Goal: Task Accomplishment & Management: Use online tool/utility

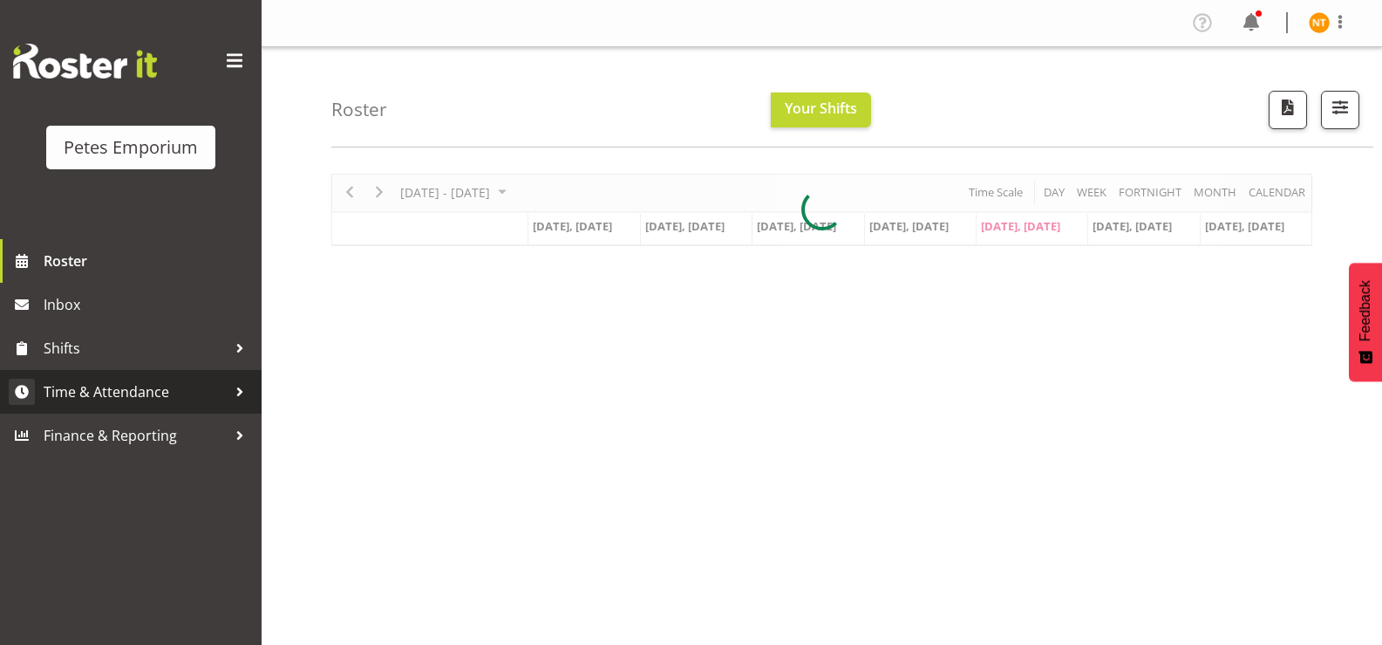
click at [83, 379] on span "Time & Attendance" at bounding box center [135, 392] width 183 height 26
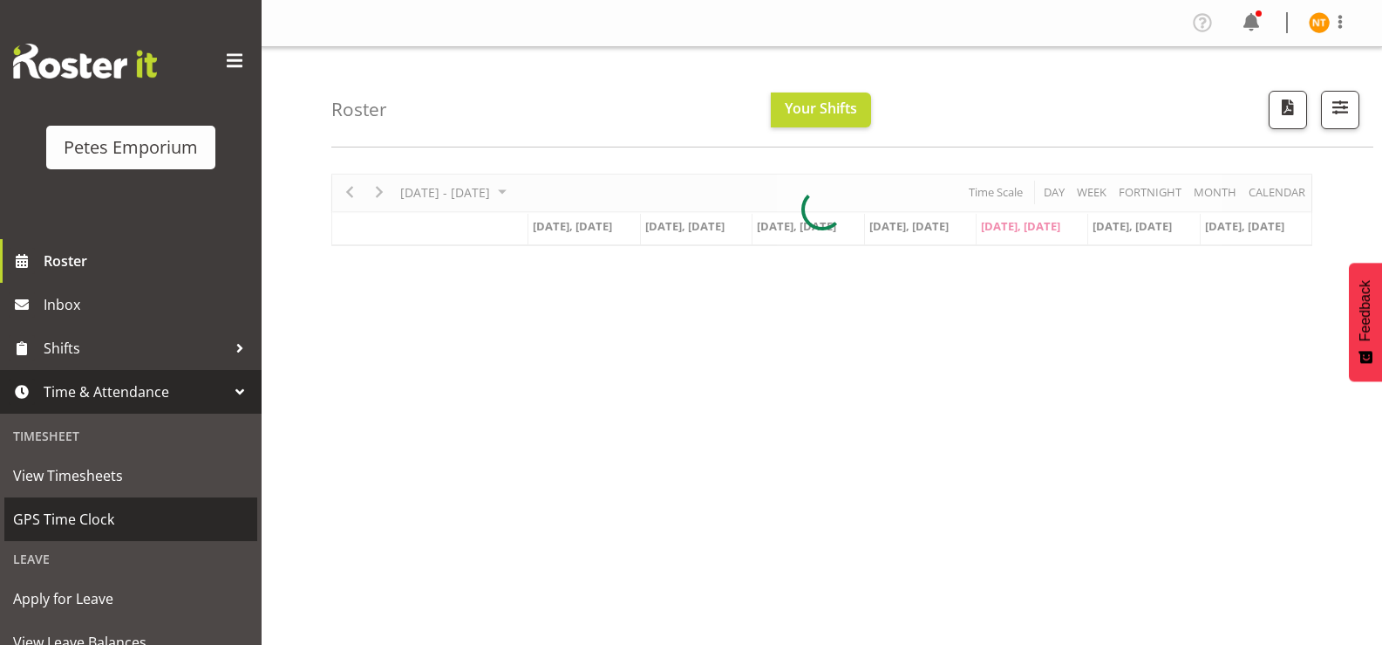
click at [43, 510] on span "GPS Time Clock" at bounding box center [130, 519] width 235 height 26
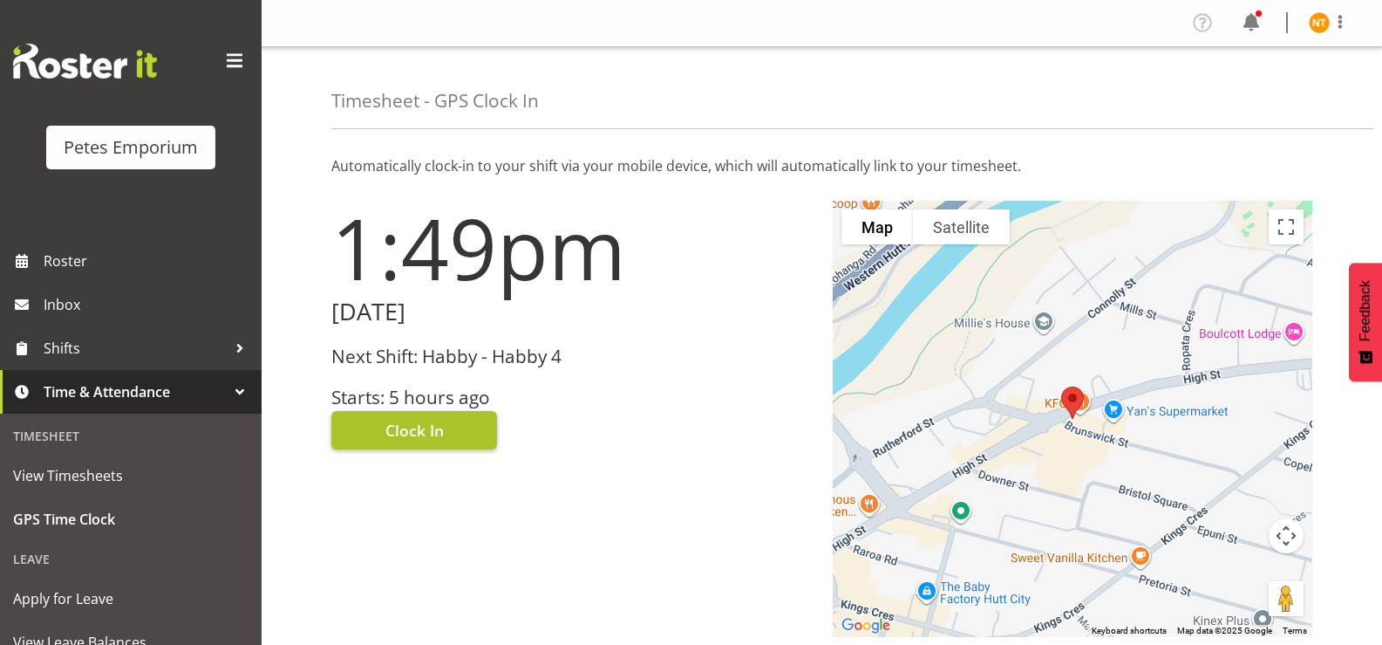
click at [399, 421] on span "Clock In" at bounding box center [414, 430] width 58 height 23
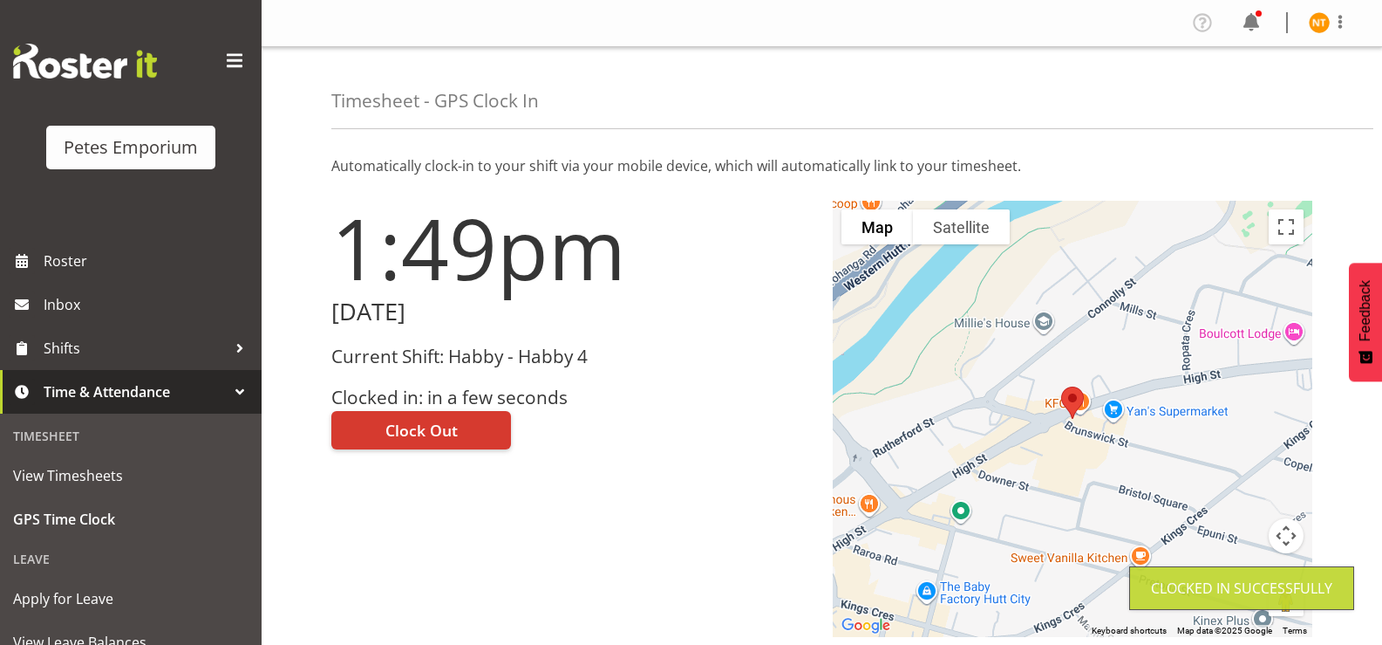
click at [1320, 21] on img at bounding box center [1319, 22] width 21 height 21
click at [1239, 99] on link "Log Out" at bounding box center [1267, 91] width 167 height 31
